Goal: Task Accomplishment & Management: Manage account settings

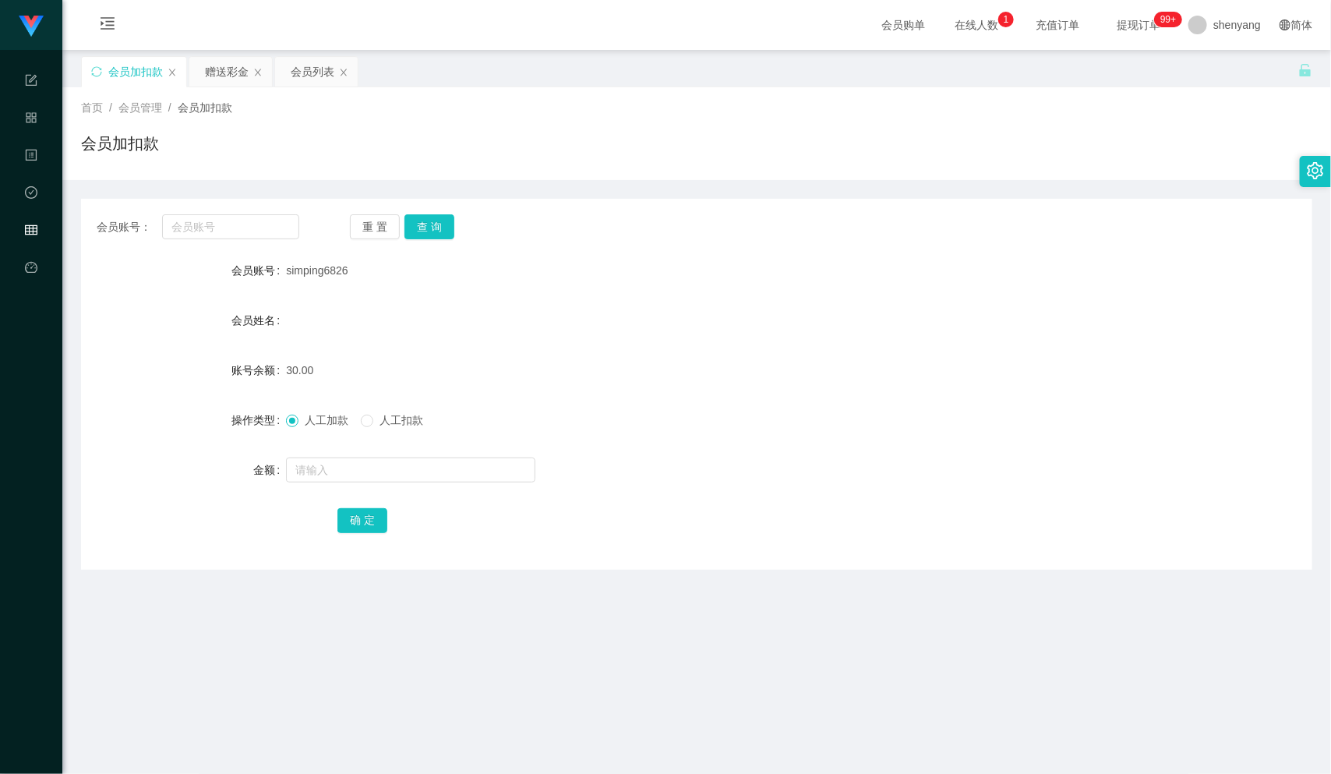
scroll to position [1, 0]
click at [209, 223] on input "text" at bounding box center [230, 225] width 137 height 25
click at [209, 230] on input "text" at bounding box center [230, 225] width 137 height 25
paste input "kaei"
type input "kaei"
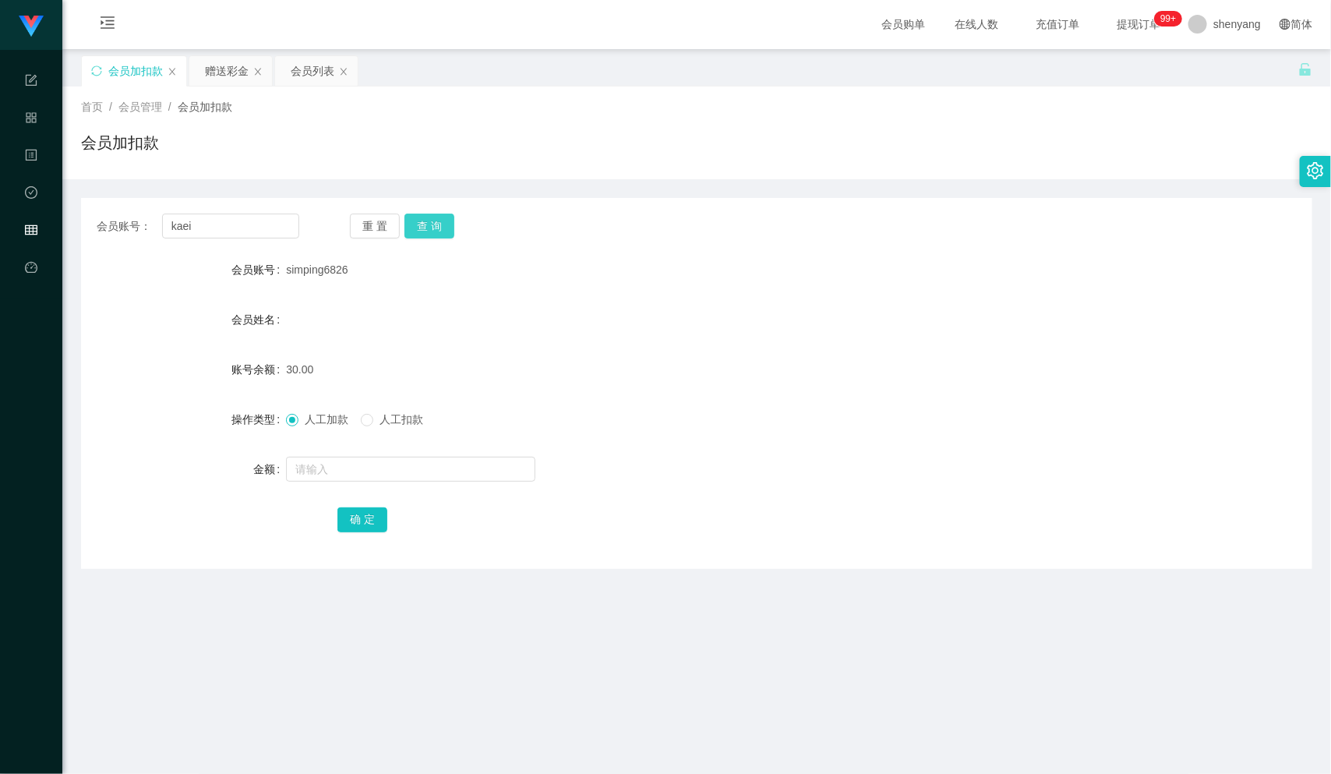
click at [423, 227] on button "查 询" at bounding box center [429, 225] width 50 height 25
click at [328, 477] on input "text" at bounding box center [410, 469] width 249 height 25
type input "100"
click at [354, 514] on button "确 定" at bounding box center [362, 519] width 50 height 25
drag, startPoint x: 194, startPoint y: 228, endPoint x: 146, endPoint y: 237, distance: 49.2
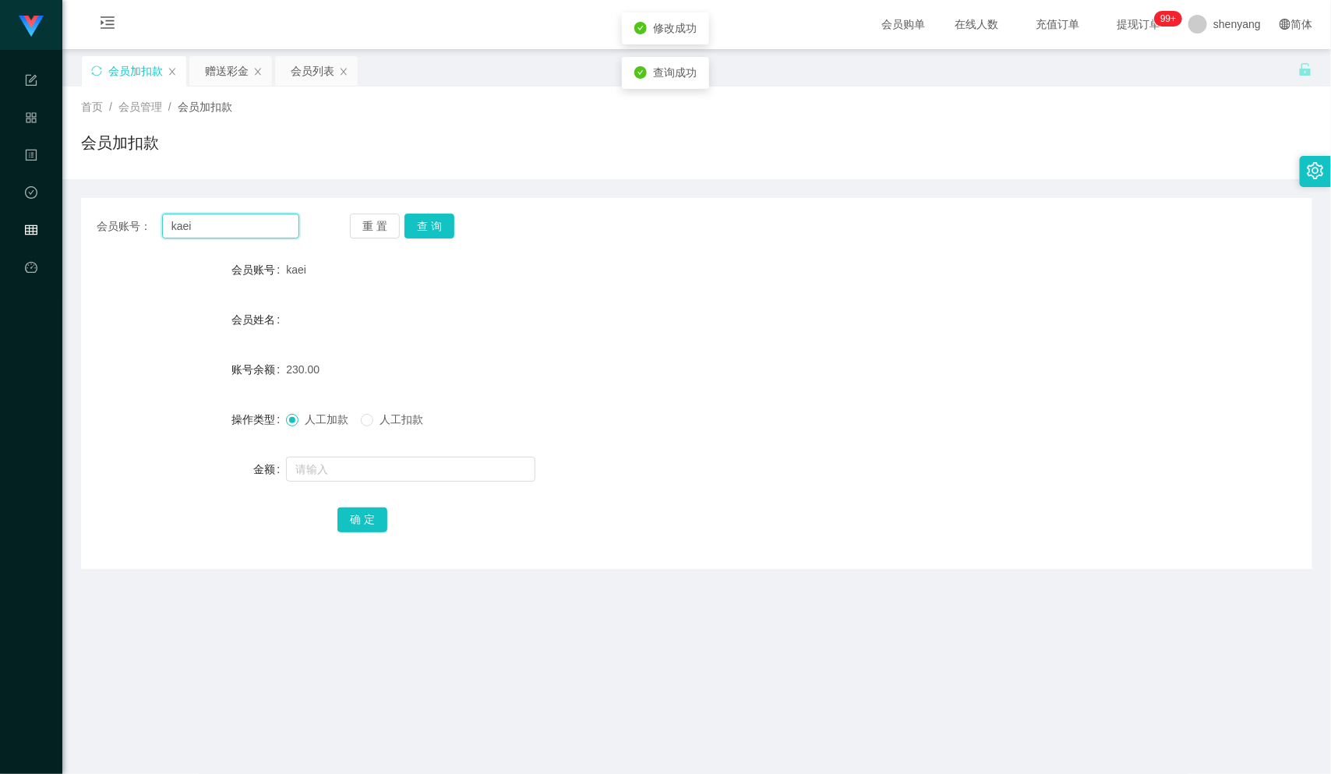
click at [146, 237] on div "会员账号： [PERSON_NAME]" at bounding box center [198, 225] width 203 height 25
click at [197, 222] on input "text" at bounding box center [230, 225] width 137 height 25
paste input "simping6826"
type input "simping6826"
click at [430, 223] on button "查 询" at bounding box center [429, 225] width 50 height 25
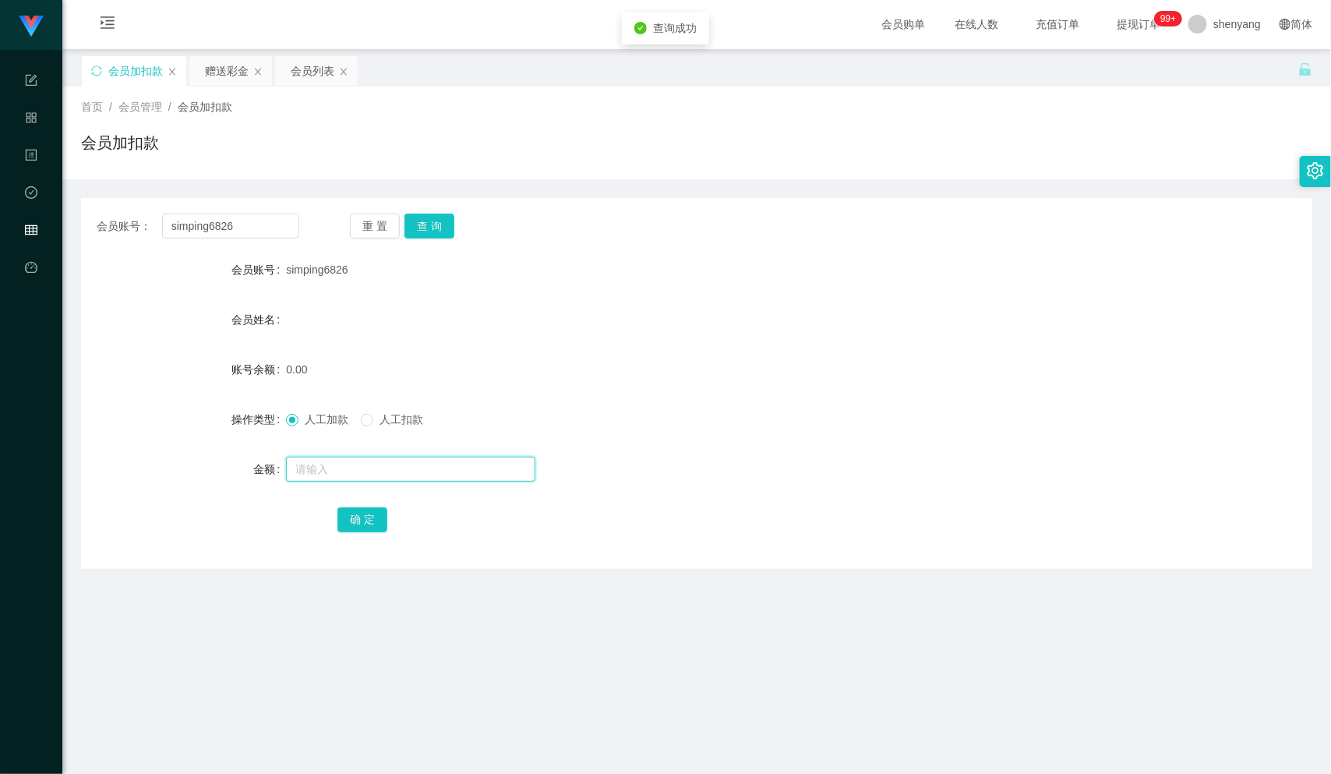
click at [369, 463] on input "text" at bounding box center [410, 469] width 249 height 25
type input "100"
click at [363, 524] on button "确 定" at bounding box center [362, 519] width 50 height 25
drag, startPoint x: 241, startPoint y: 225, endPoint x: 152, endPoint y: 243, distance: 90.6
click at [139, 235] on div "会员账号： simping6826" at bounding box center [198, 225] width 203 height 25
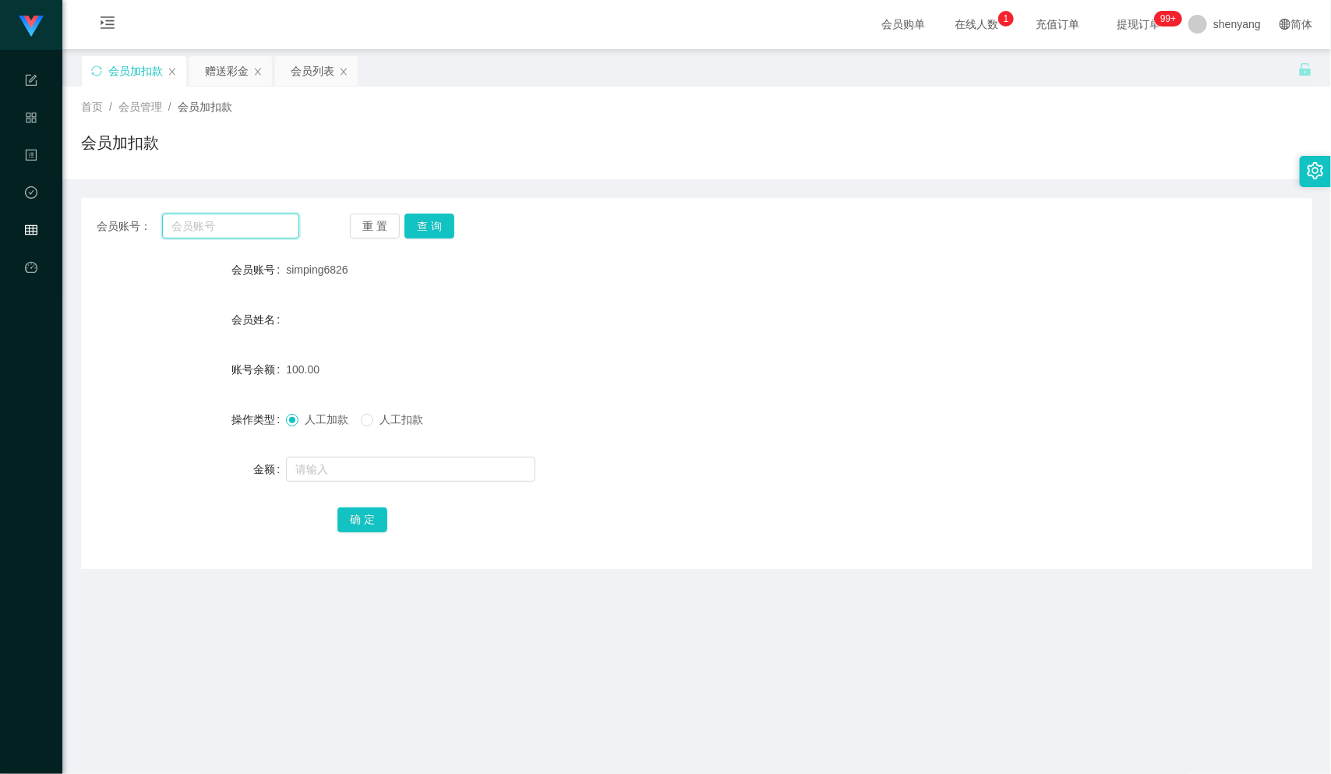
click at [181, 227] on input "text" at bounding box center [230, 225] width 137 height 25
